Goal: Task Accomplishment & Management: Manage account settings

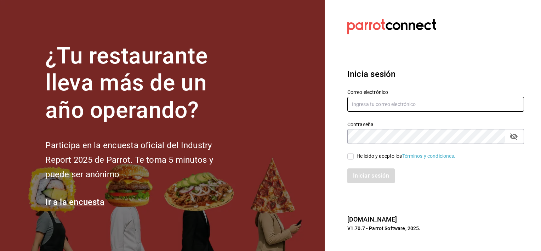
type input "[PERSON_NAME][EMAIL_ADDRESS][DOMAIN_NAME]"
click at [351, 157] on input "He leído y acepto los Términos y condiciones." at bounding box center [350, 156] width 6 height 6
checkbox input "true"
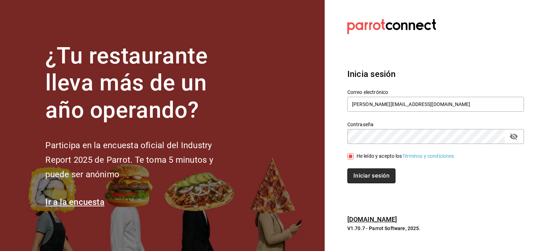
click at [359, 174] on button "Iniciar sesión" at bounding box center [371, 175] width 48 height 15
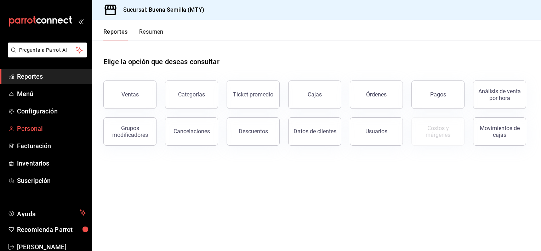
click at [31, 130] on span "Personal" at bounding box center [51, 129] width 69 height 10
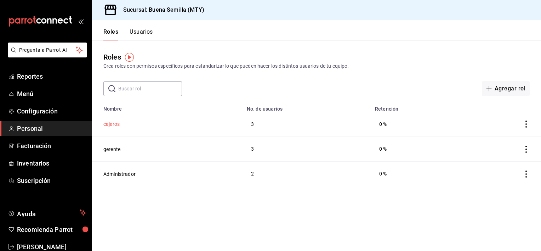
click at [113, 125] on button "cajeros" at bounding box center [111, 123] width 16 height 7
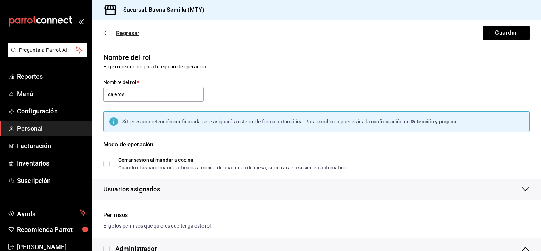
click at [108, 33] on icon "button" at bounding box center [106, 33] width 7 height 6
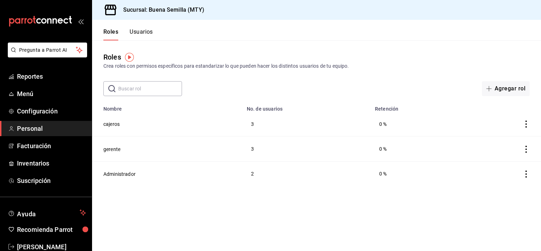
click at [149, 31] on button "Usuarios" at bounding box center [141, 34] width 23 height 12
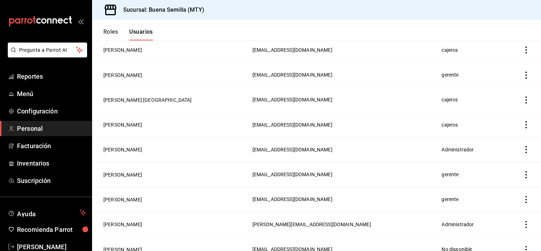
scroll to position [85, 0]
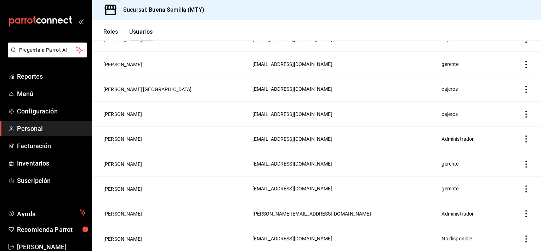
click at [522, 113] on icon "actions" at bounding box center [525, 113] width 7 height 7
click at [494, 125] on span "Eliminar" at bounding box center [495, 124] width 18 height 6
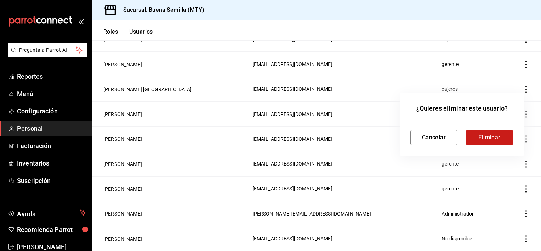
click at [480, 135] on button "Eliminar" at bounding box center [489, 137] width 47 height 15
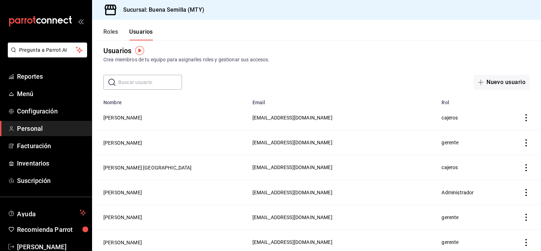
scroll to position [0, 0]
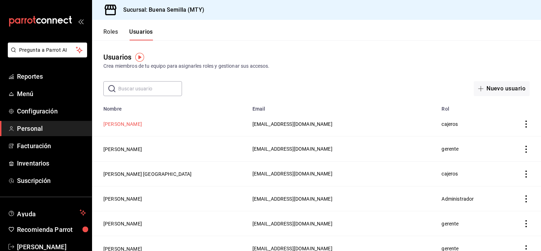
click at [124, 124] on button "[PERSON_NAME]" at bounding box center [122, 123] width 39 height 7
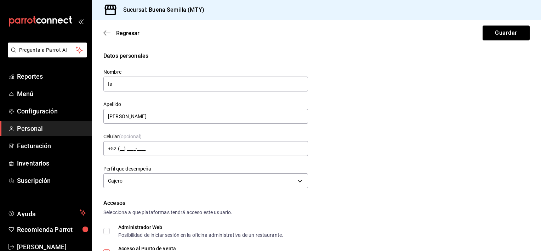
type input "I"
type input "[PERSON_NAME]"
click at [150, 120] on input "[PERSON_NAME]" at bounding box center [205, 116] width 205 height 15
type input "S"
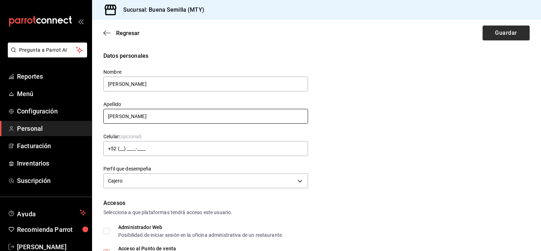
type input "[PERSON_NAME]"
click at [495, 33] on button "Guardar" at bounding box center [505, 32] width 47 height 15
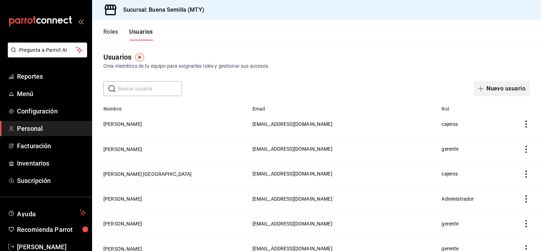
click at [491, 91] on button "Nuevo usuario" at bounding box center [502, 88] width 56 height 15
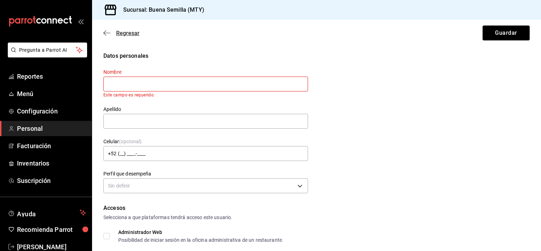
click at [108, 33] on icon "button" at bounding box center [106, 33] width 7 height 0
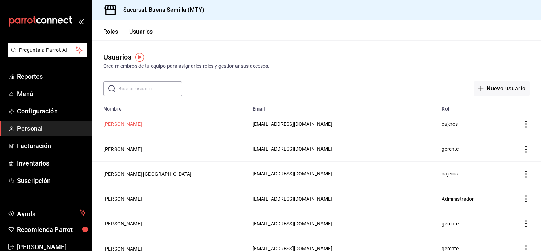
click at [128, 125] on button "[PERSON_NAME]" at bounding box center [122, 123] width 39 height 7
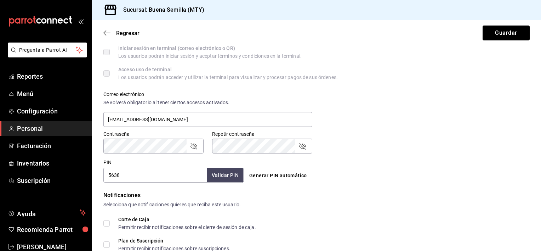
scroll to position [223, 0]
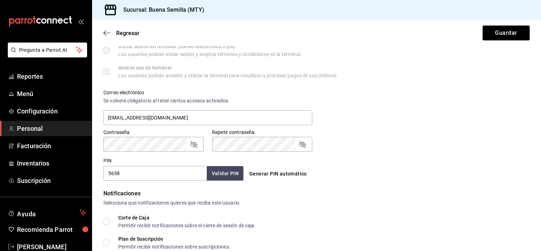
click at [130, 174] on input "5638" at bounding box center [154, 173] width 103 height 15
type input "5"
type input "2906"
click at [228, 170] on button "Validar PIN" at bounding box center [225, 173] width 38 height 15
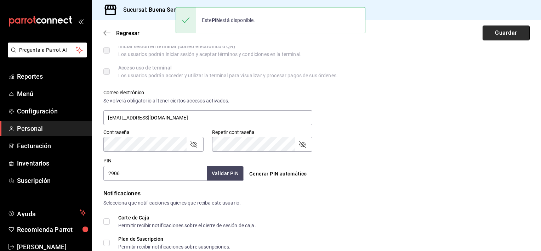
click at [498, 32] on button "Guardar" at bounding box center [505, 32] width 47 height 15
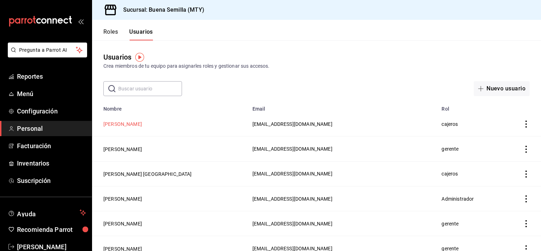
click at [126, 125] on button "[PERSON_NAME]" at bounding box center [122, 123] width 39 height 7
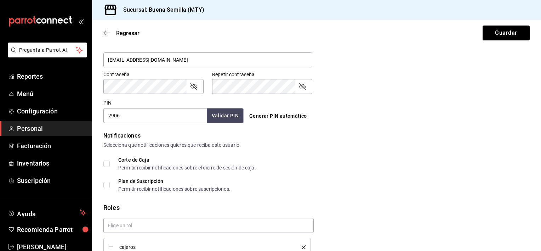
scroll to position [288, 0]
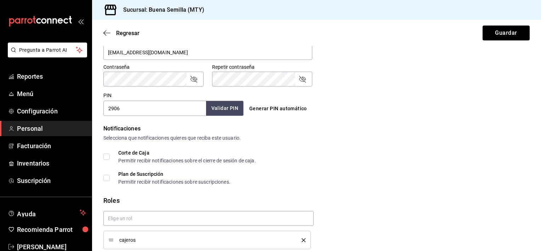
click at [217, 107] on button "Validar PIN" at bounding box center [225, 108] width 38 height 15
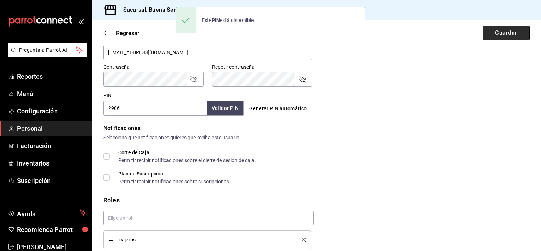
click at [495, 33] on button "Guardar" at bounding box center [505, 32] width 47 height 15
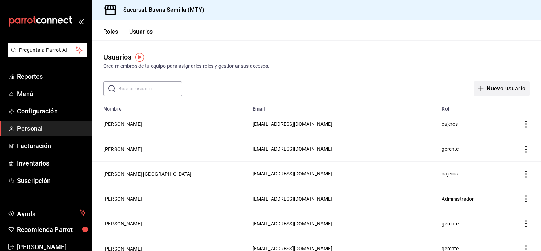
click at [491, 89] on button "Nuevo usuario" at bounding box center [502, 88] width 56 height 15
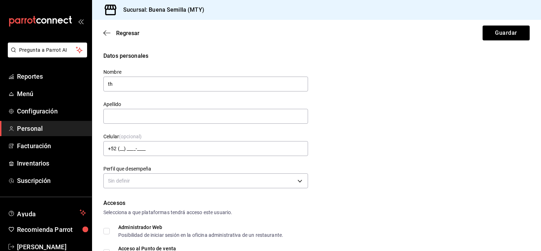
type input "t"
type input "[PERSON_NAME]"
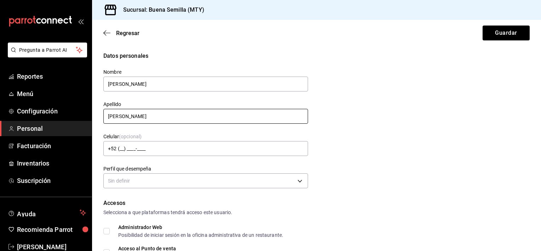
type input "[PERSON_NAME]"
click at [452, 120] on div "Datos personales Nombre [PERSON_NAME] Apellido [PERSON_NAME] Celular (opcional)…" at bounding box center [316, 121] width 426 height 138
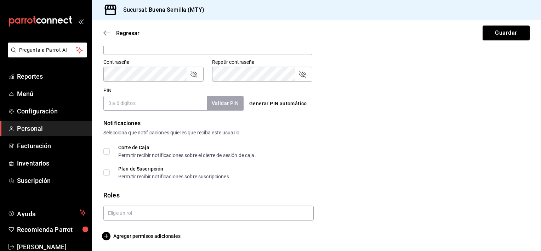
scroll to position [294, 0]
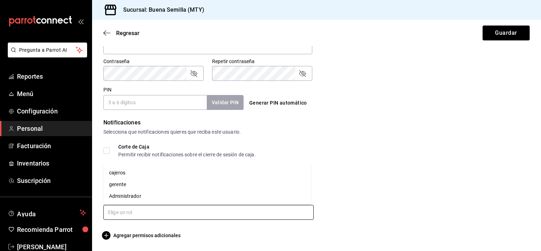
click at [182, 213] on input "text" at bounding box center [208, 212] width 210 height 15
click at [123, 184] on li "gerente" at bounding box center [206, 184] width 207 height 12
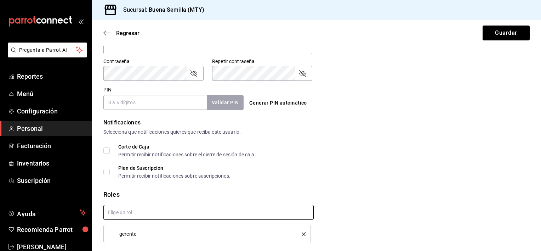
checkbox input "true"
click at [349, 181] on form "Datos personales Nombre [PERSON_NAME] Apellido [PERSON_NAME] Celular (opcional)…" at bounding box center [316, 10] width 426 height 505
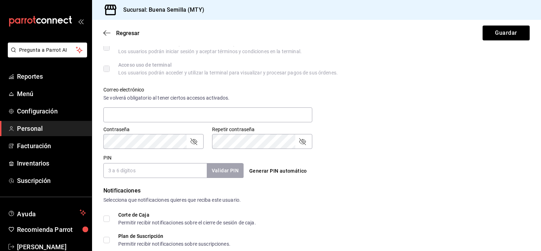
scroll to position [229, 0]
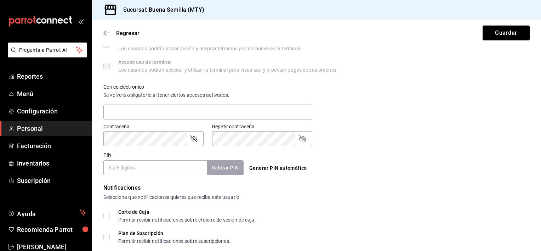
click at [157, 170] on input "PIN" at bounding box center [154, 167] width 103 height 15
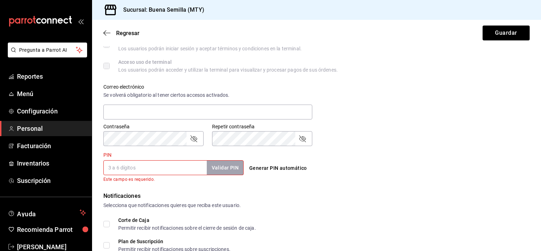
click at [266, 156] on div "Generar PIN automático" at bounding box center [314, 162] width 143 height 26
click at [161, 167] on input "PIN" at bounding box center [154, 167] width 103 height 15
type input "0896"
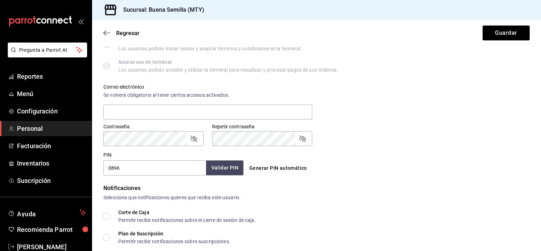
click at [223, 161] on button "Validar PIN" at bounding box center [225, 167] width 38 height 15
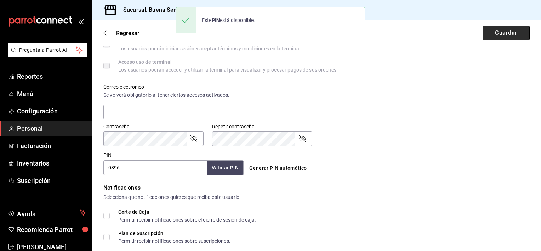
click at [503, 33] on button "Guardar" at bounding box center [505, 32] width 47 height 15
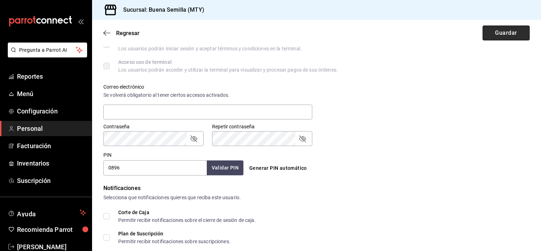
click at [498, 34] on button "Guardar" at bounding box center [505, 32] width 47 height 15
click at [107, 32] on icon "button" at bounding box center [106, 33] width 7 height 6
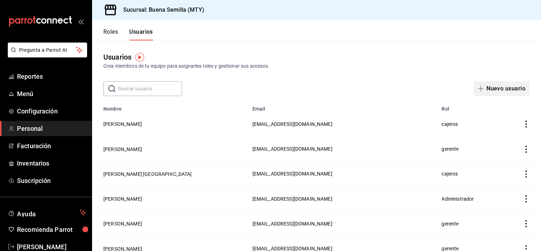
click at [492, 90] on button "Nuevo usuario" at bounding box center [502, 88] width 56 height 15
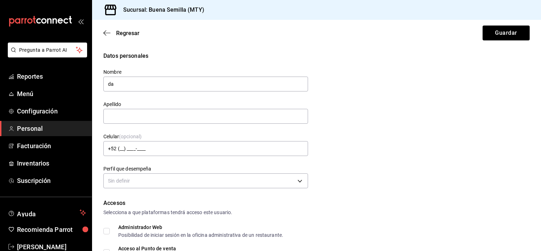
type input "d"
type input "D"
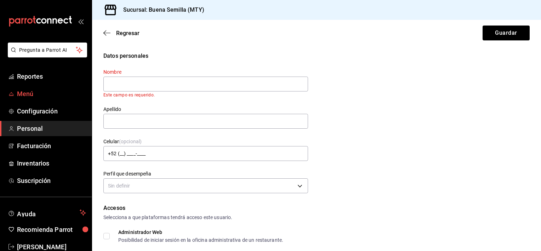
click at [31, 92] on span "Menú" at bounding box center [51, 94] width 69 height 10
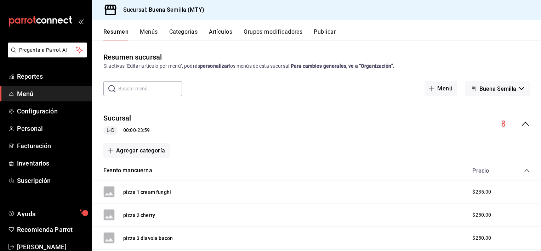
scroll to position [16, 0]
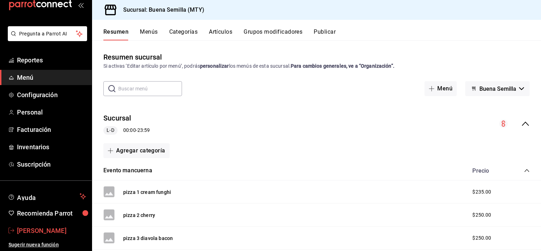
click at [40, 229] on span "[PERSON_NAME]" at bounding box center [51, 230] width 69 height 10
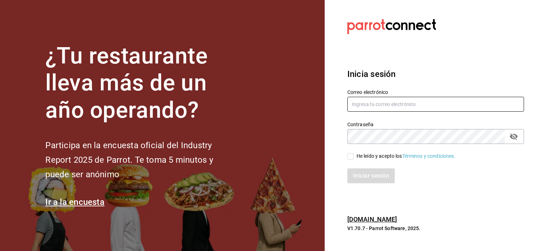
type input "[PERSON_NAME][EMAIL_ADDRESS][DOMAIN_NAME]"
